Goal: Go to known website: Access a specific website the user already knows

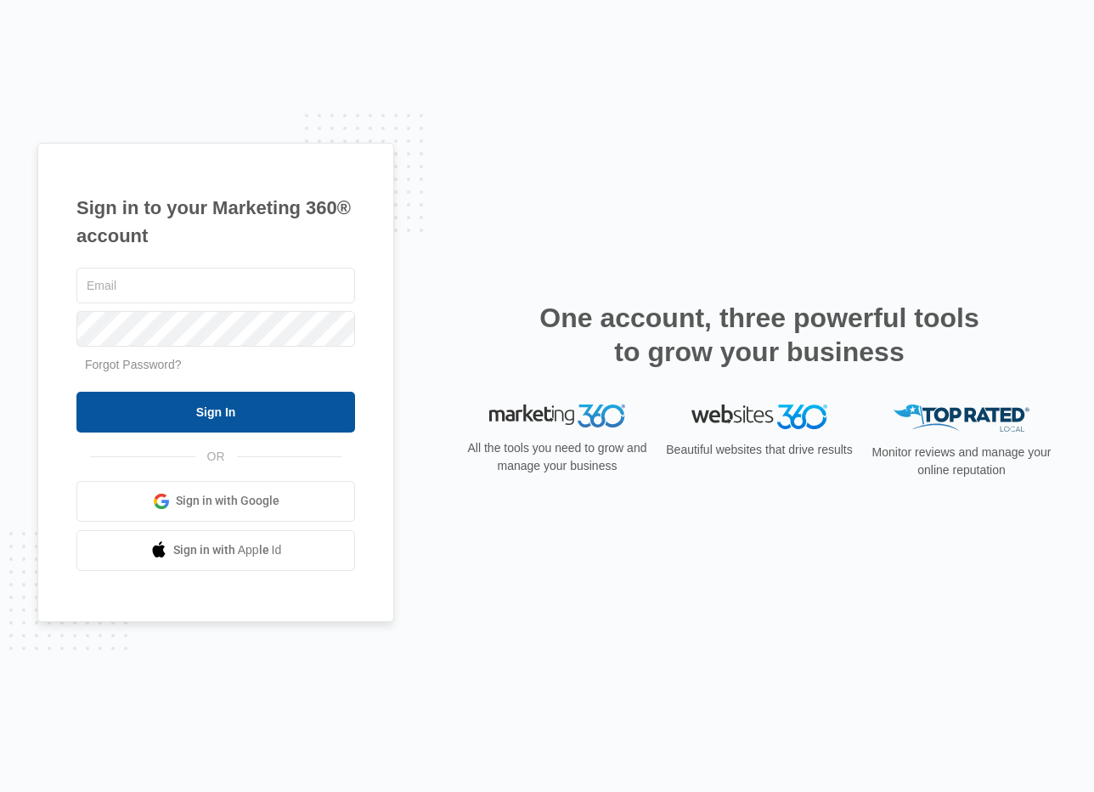
type input "[PERSON_NAME][EMAIL_ADDRESS][PERSON_NAME][DOMAIN_NAME]"
click at [223, 427] on input "Sign In" at bounding box center [215, 412] width 279 height 41
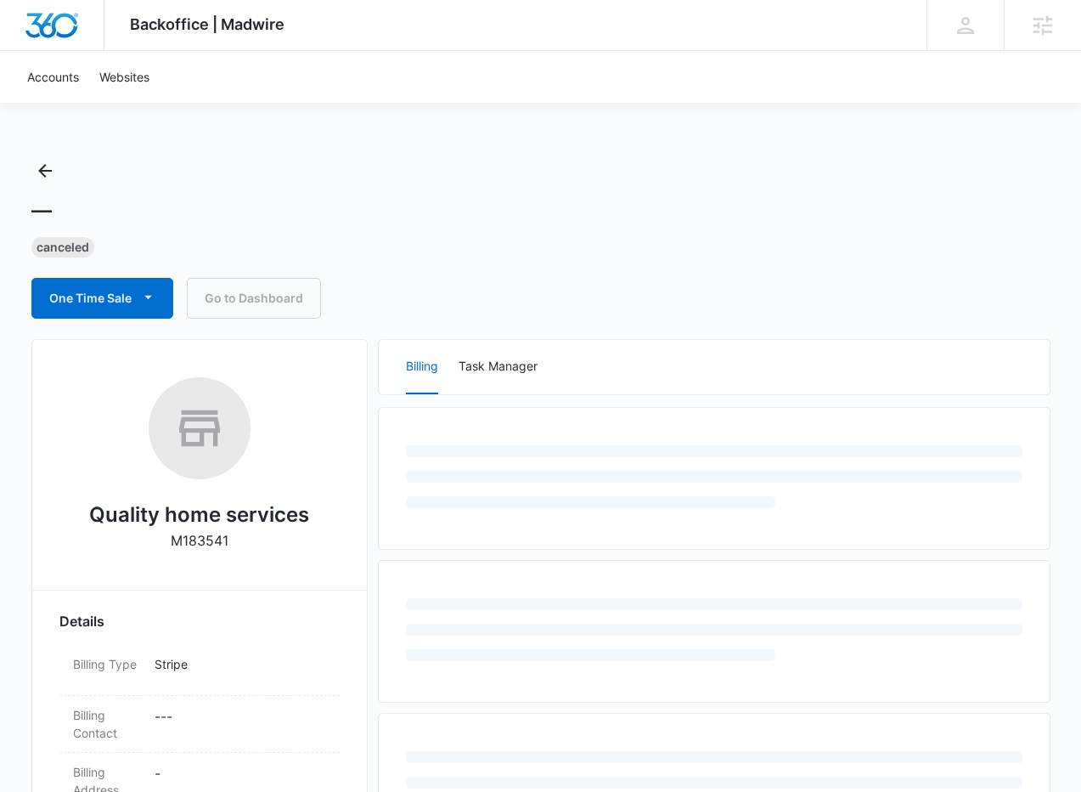
select select "US"
